Goal: Task Accomplishment & Management: Manage account settings

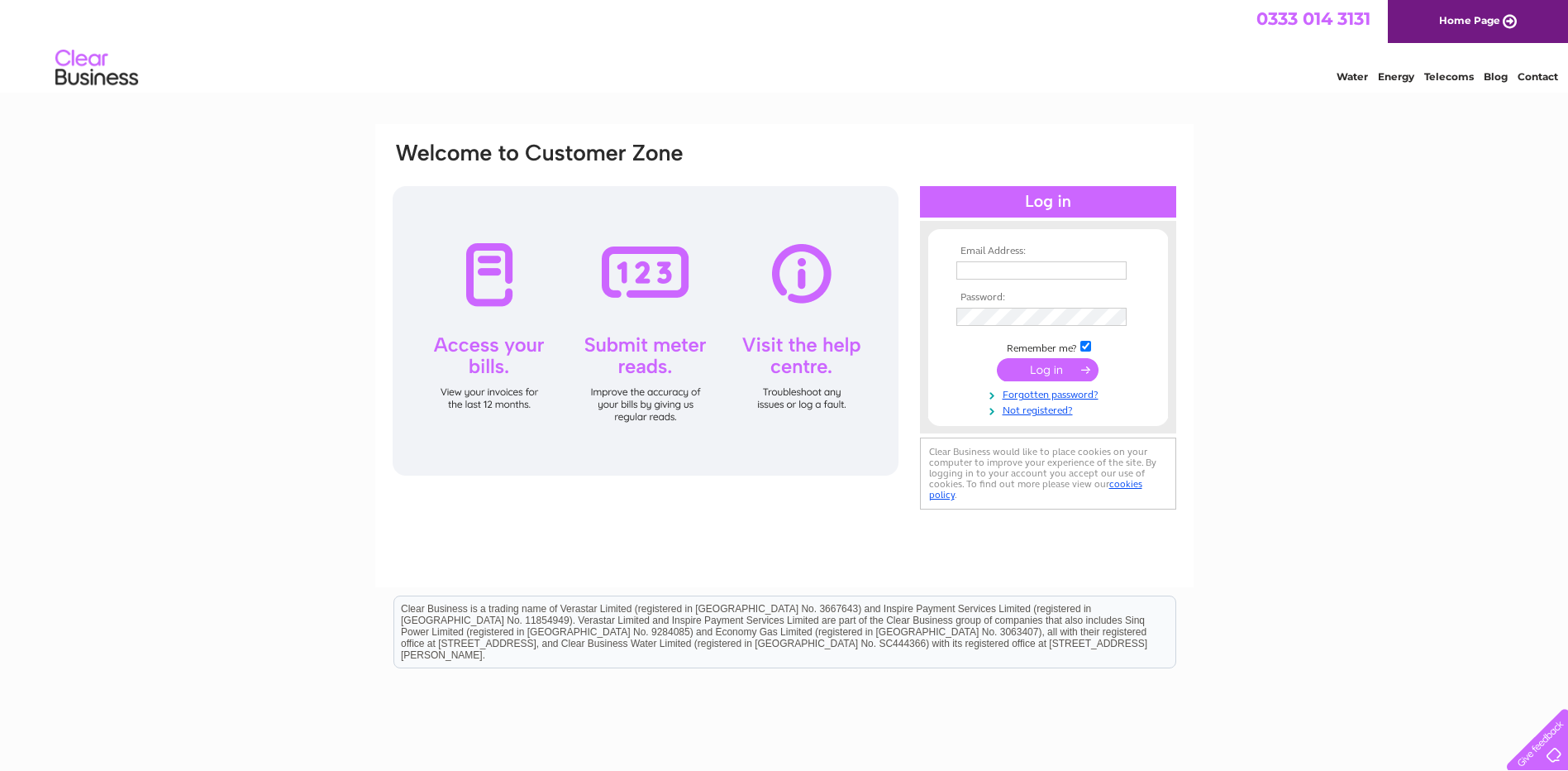
type input "emma.shearer@wernick.co.uk"
click at [1051, 377] on input "submit" at bounding box center [1047, 369] width 102 height 23
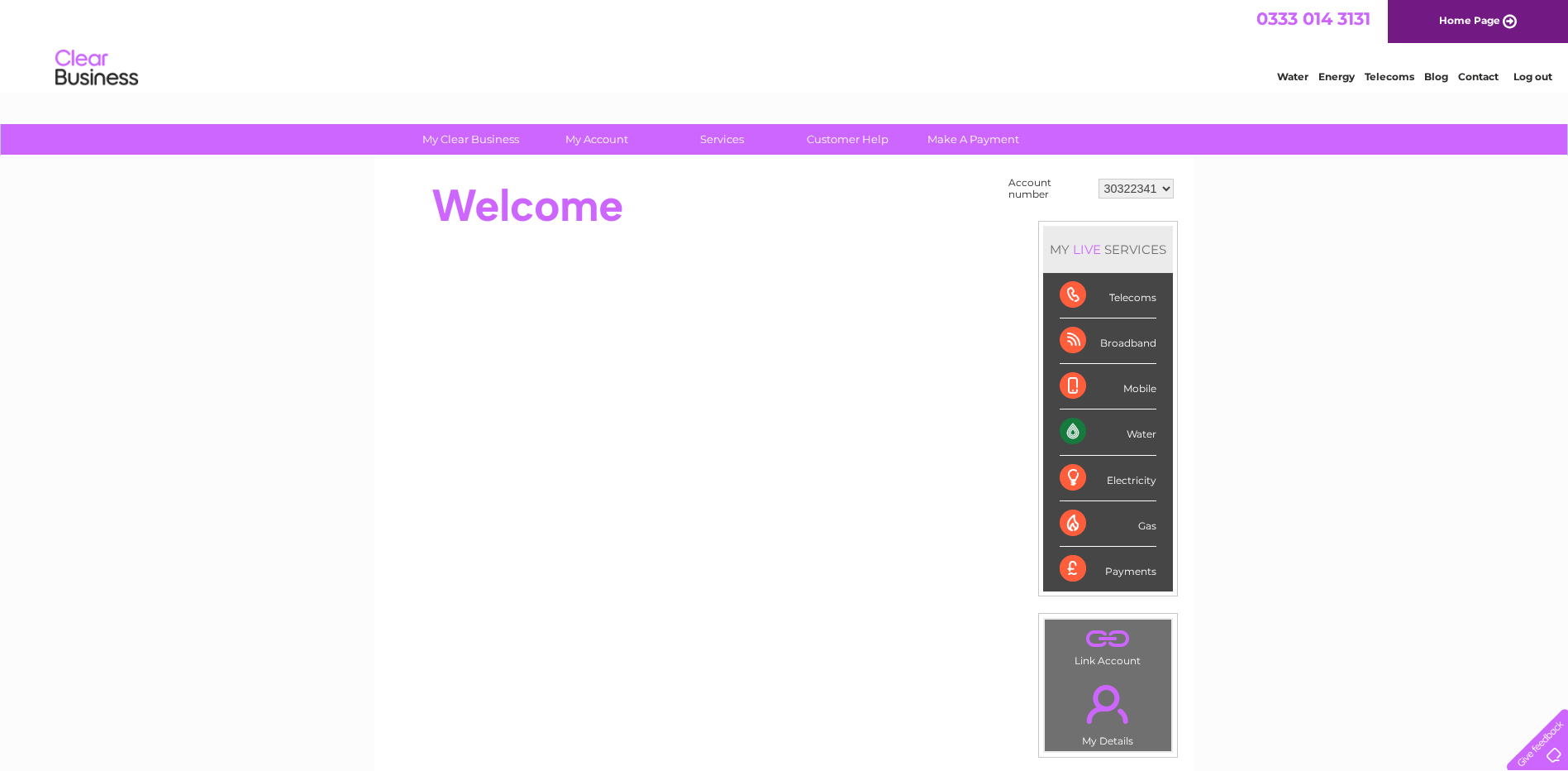
click at [1160, 182] on select "30322341" at bounding box center [1136, 188] width 76 height 20
click at [1099, 179] on select "30322341" at bounding box center [1136, 188] width 76 height 20
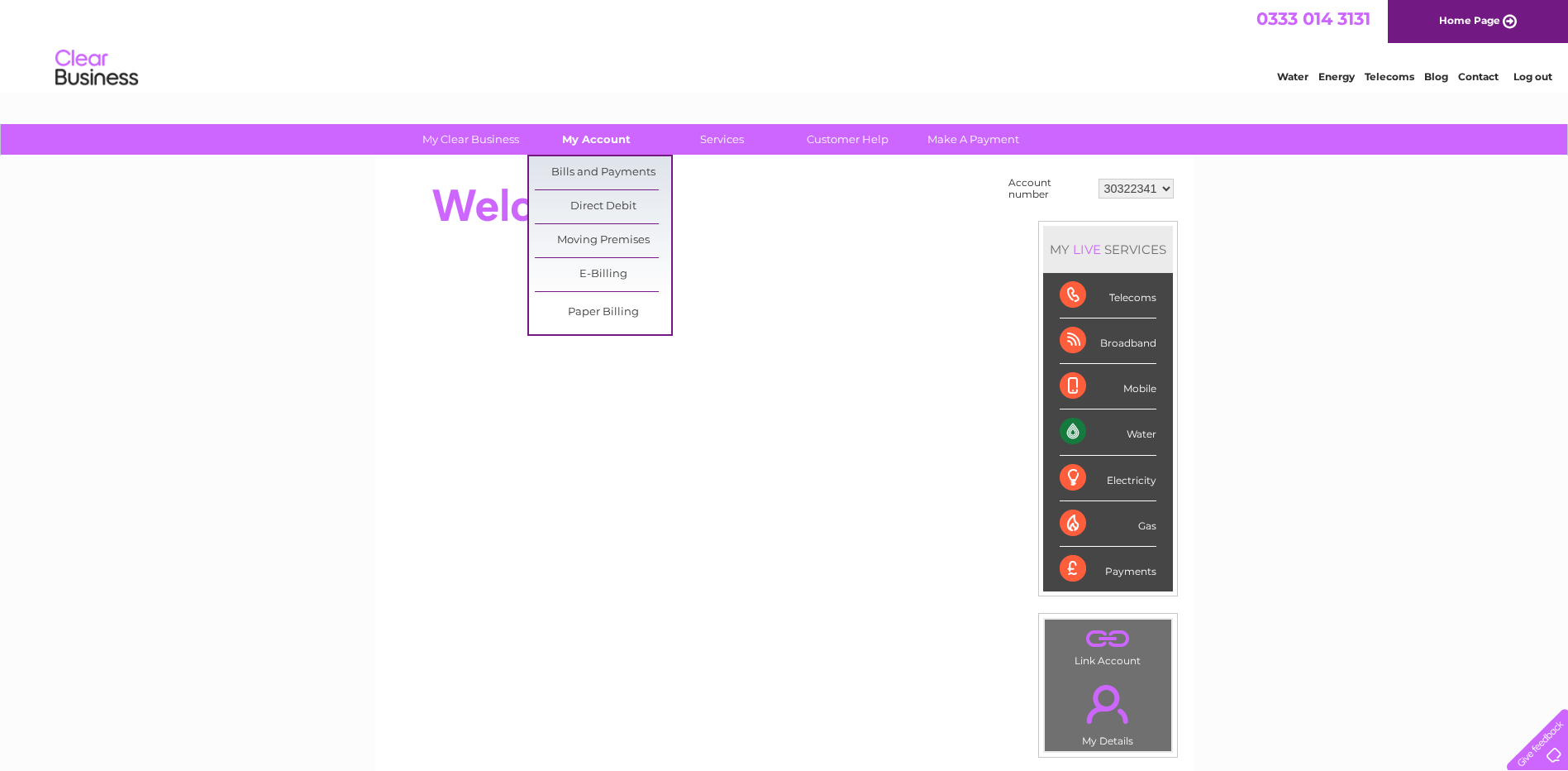
click at [610, 137] on link "My Account" at bounding box center [596, 139] width 136 height 30
click at [597, 159] on link "Bills and Payments" at bounding box center [603, 173] width 136 height 33
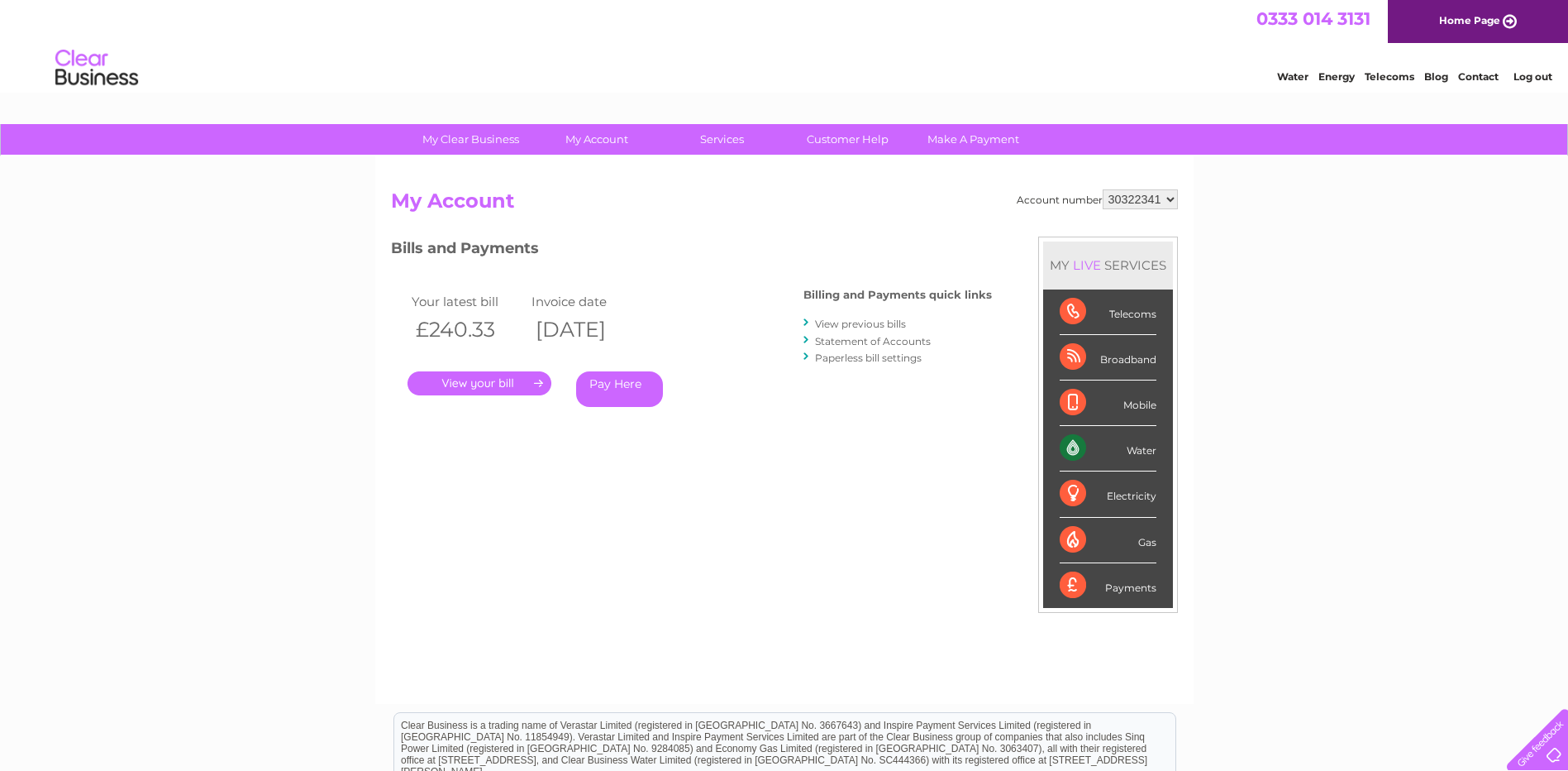
click at [478, 380] on link "." at bounding box center [479, 384] width 144 height 24
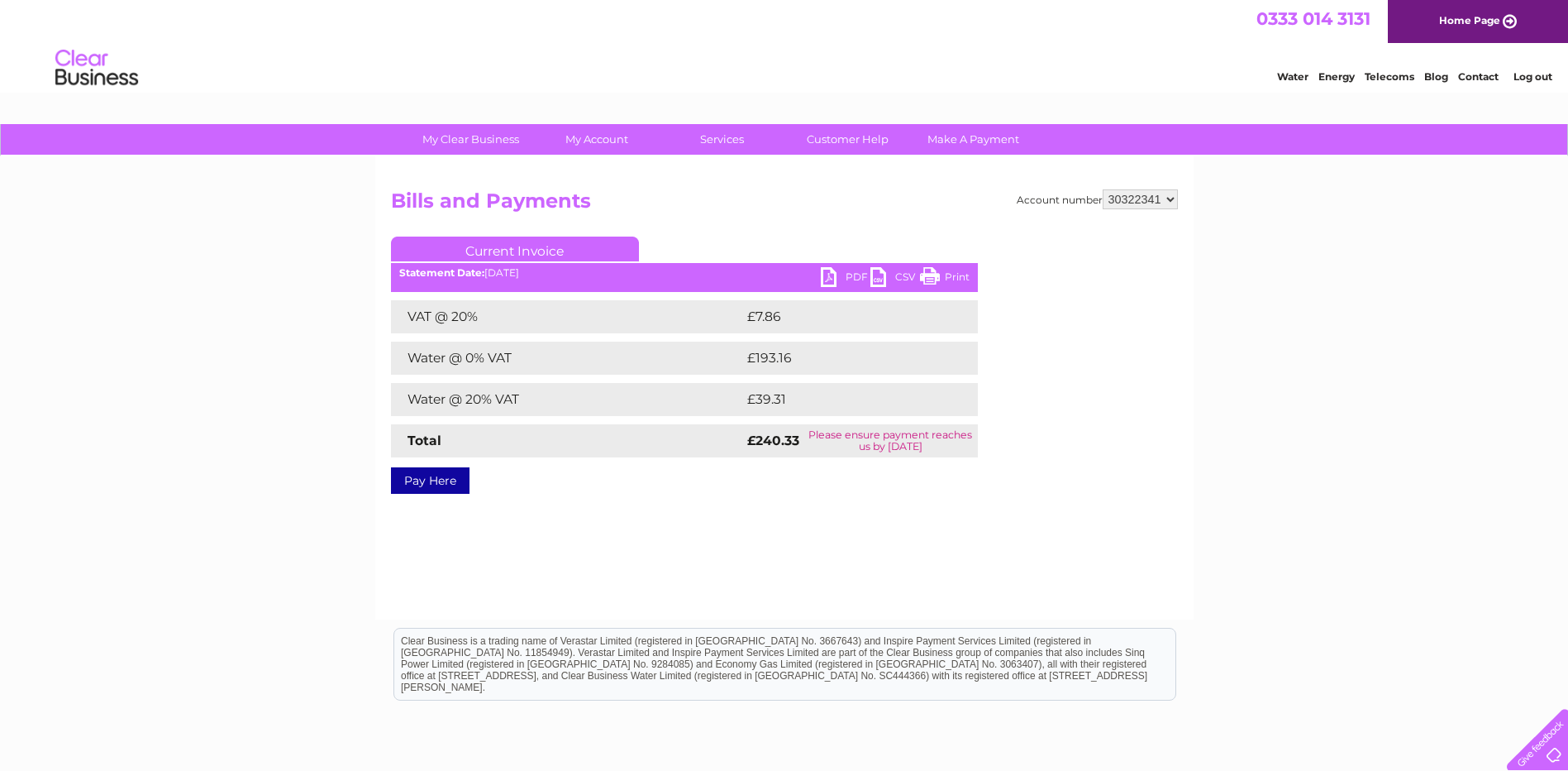
click at [847, 273] on link "PDF" at bounding box center [846, 280] width 49 height 24
